Goal: Entertainment & Leisure: Consume media (video, audio)

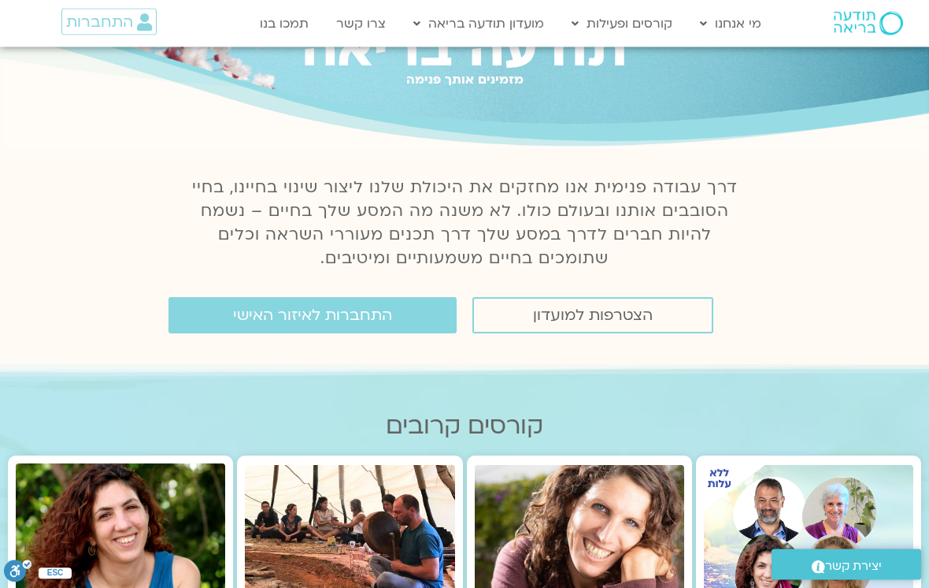
scroll to position [80, 0]
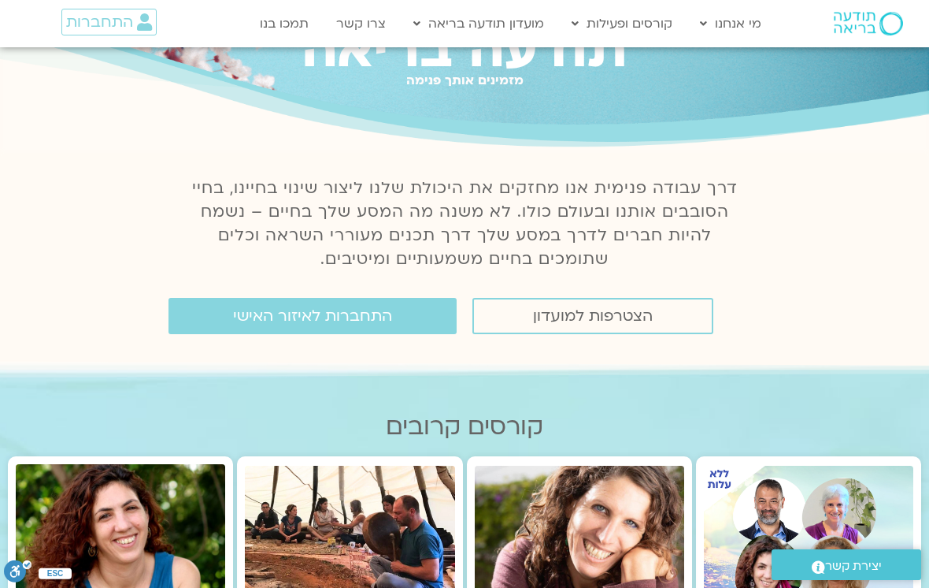
click at [387, 325] on link "התחברות לאיזור האישי" at bounding box center [313, 316] width 288 height 36
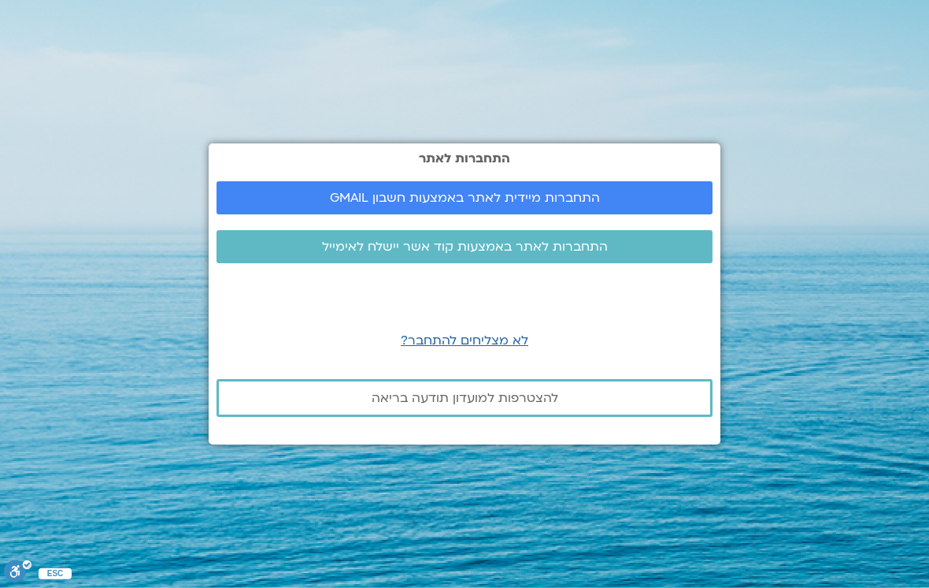
click at [606, 214] on link "התחברות מיידית לאתר באמצעות חשבון GMAIL" at bounding box center [465, 197] width 496 height 33
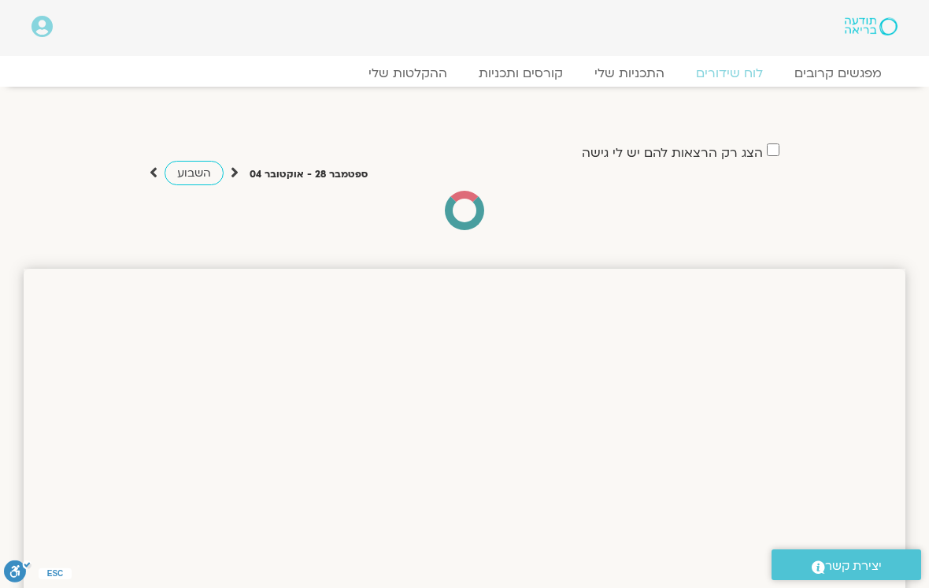
click at [434, 76] on link "ההקלטות שלי" at bounding box center [408, 73] width 110 height 16
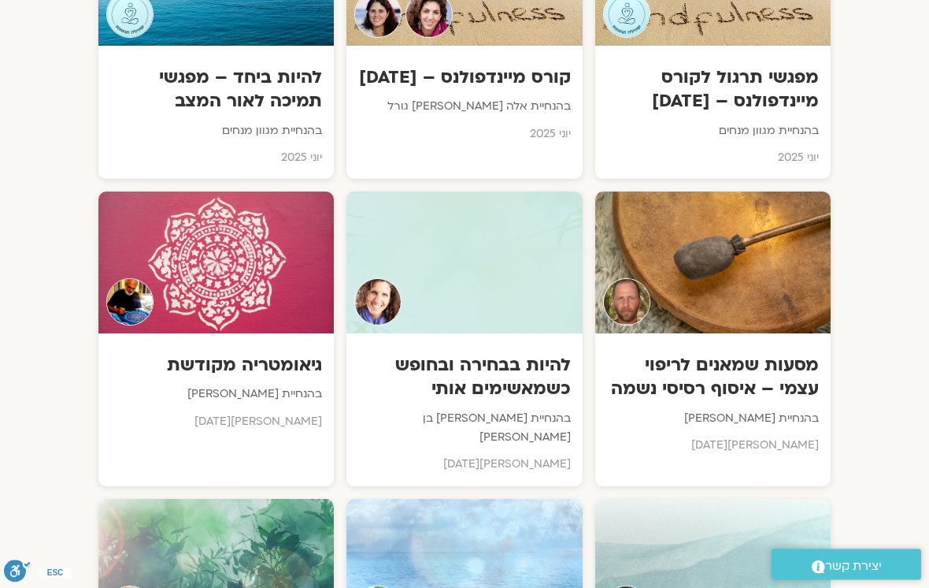
scroll to position [3863, 0]
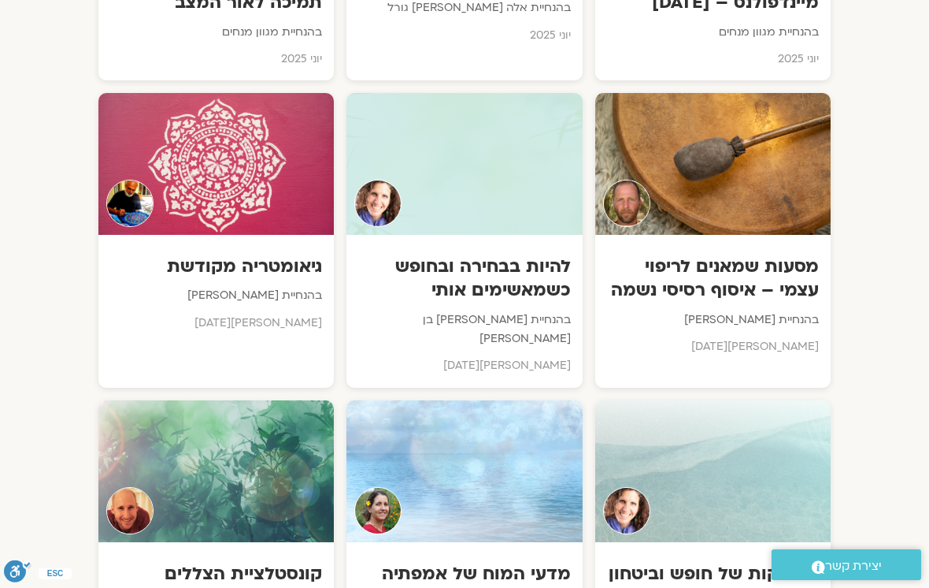
click at [495, 254] on h3 "להיות בבחירה ובחופש כשמאשימים אותי" at bounding box center [464, 277] width 212 height 47
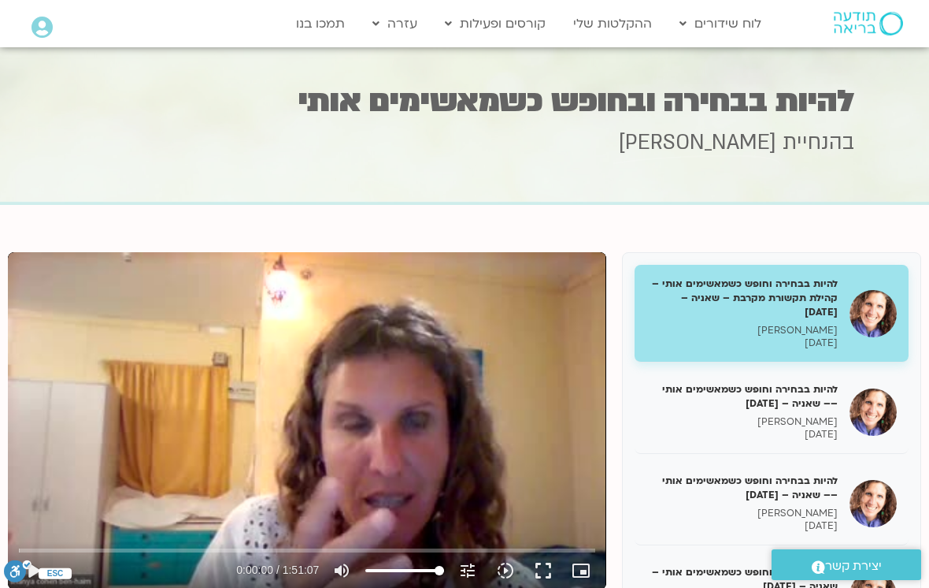
click at [831, 415] on p "[PERSON_NAME]" at bounding box center [742, 421] width 191 height 13
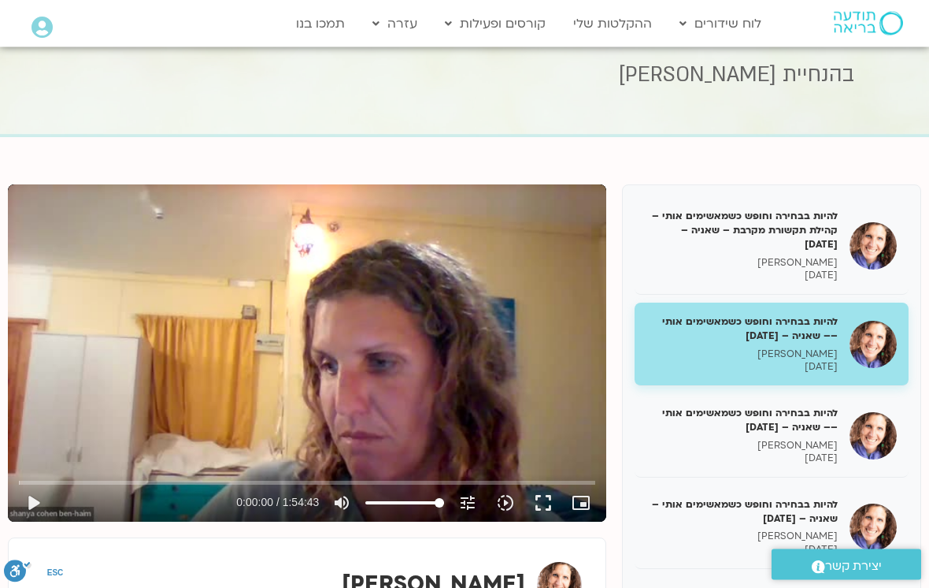
scroll to position [68, 0]
click at [45, 498] on button "play_arrow" at bounding box center [33, 503] width 38 height 38
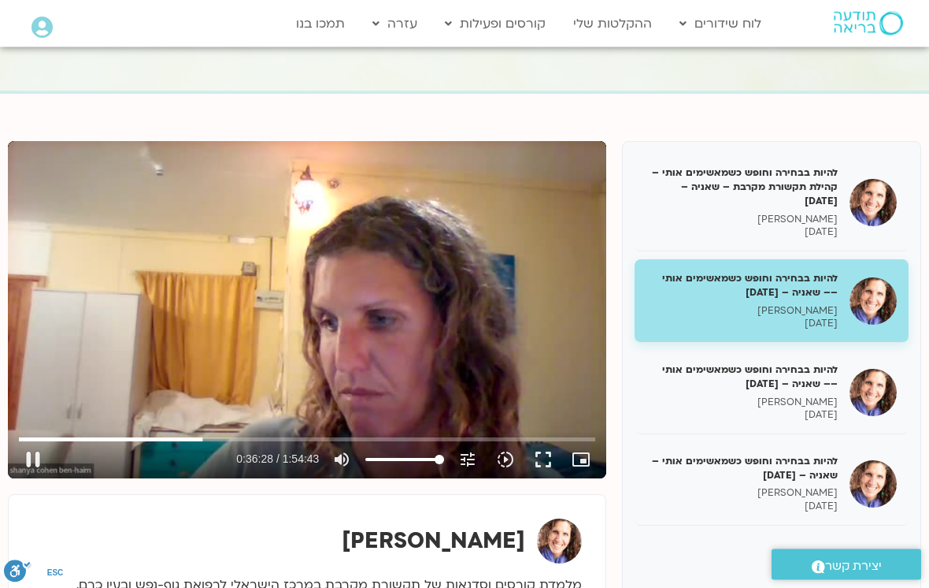
scroll to position [112, 0]
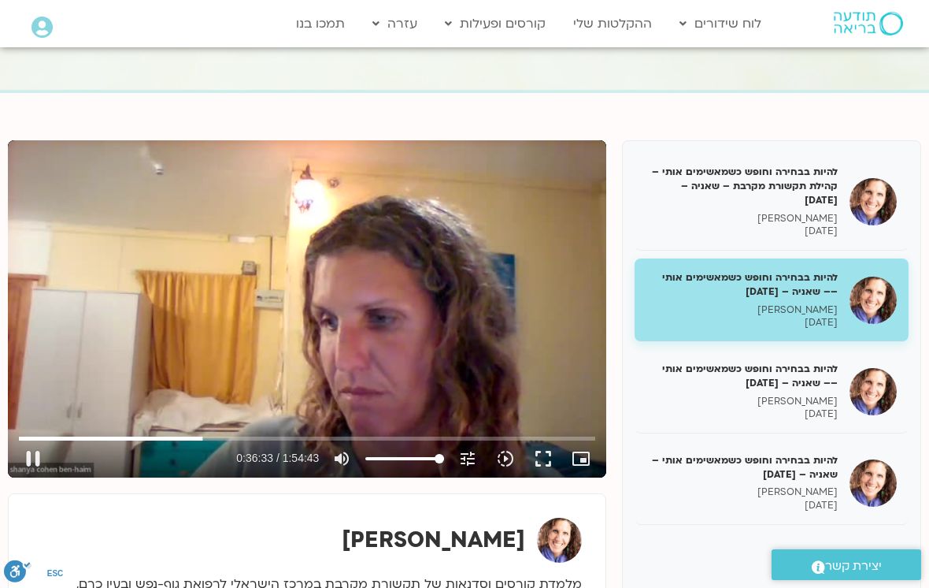
click at [39, 464] on button "pause" at bounding box center [33, 459] width 38 height 38
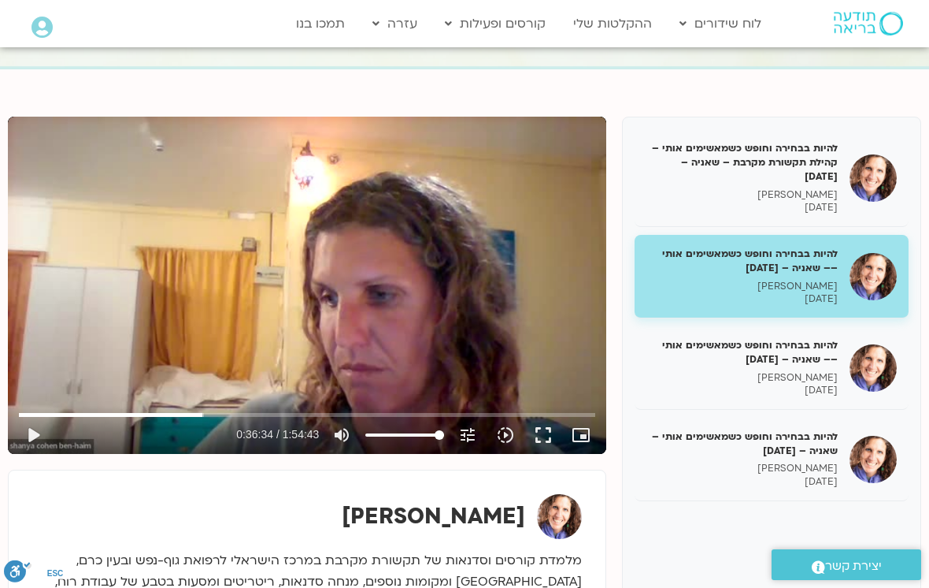
scroll to position [136, 0]
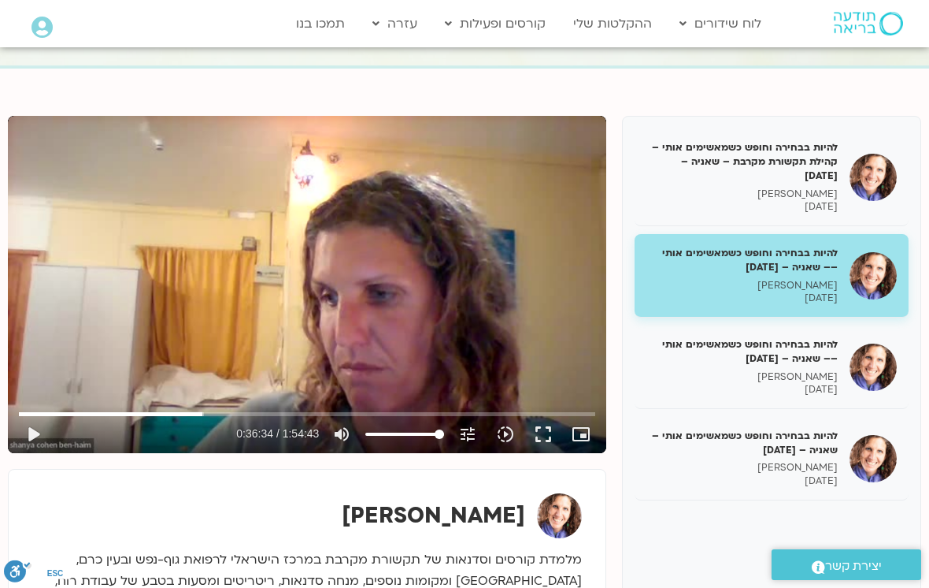
type input "2194.02787094266"
